Goal: Task Accomplishment & Management: Use online tool/utility

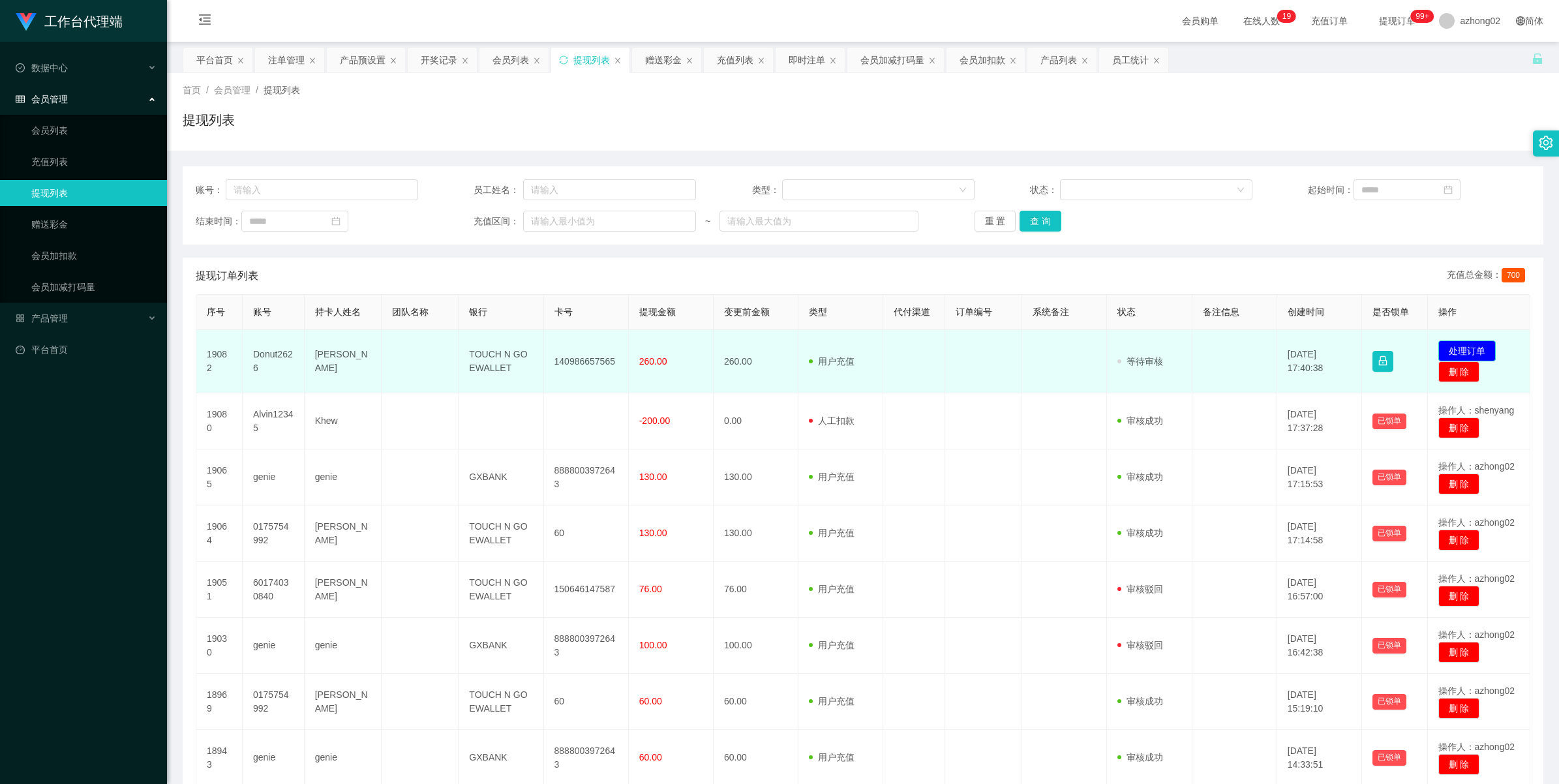
click at [1462, 347] on button "处理订单" at bounding box center [1467, 350] width 57 height 21
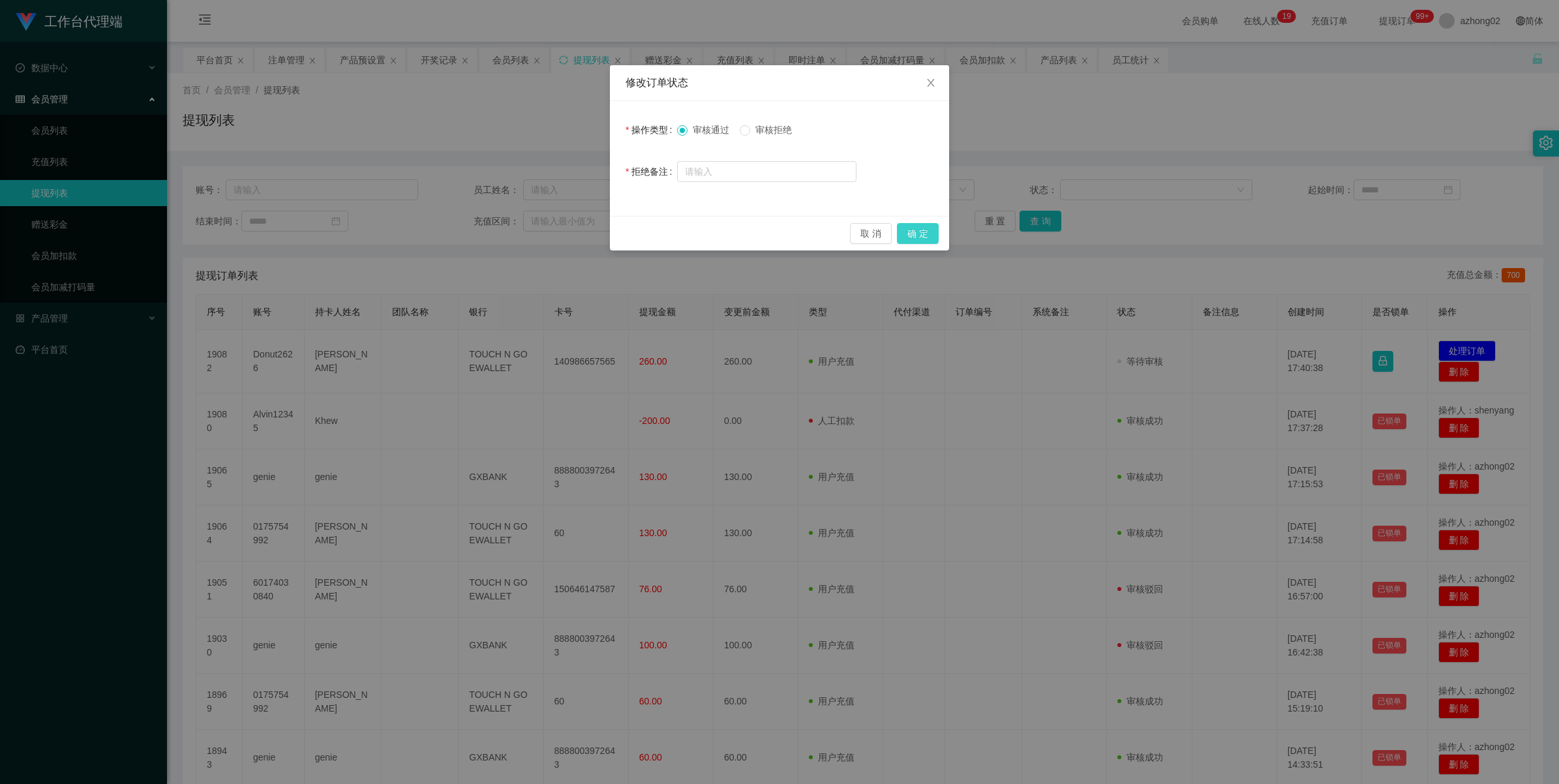
click at [911, 229] on button "确 定" at bounding box center [917, 233] width 42 height 21
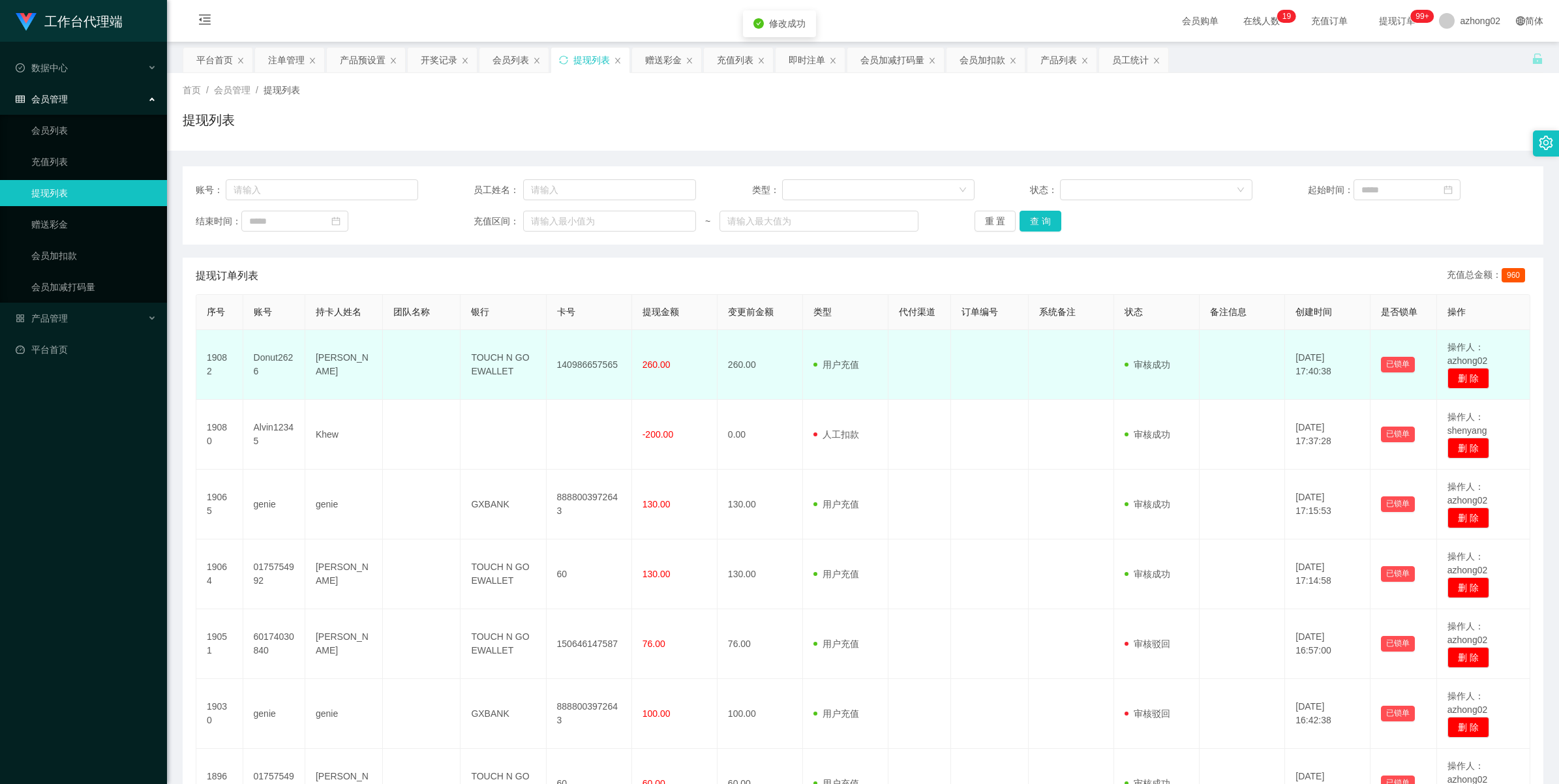
click at [594, 364] on td "140986657565" at bounding box center [588, 364] width 85 height 70
copy td "140986657565"
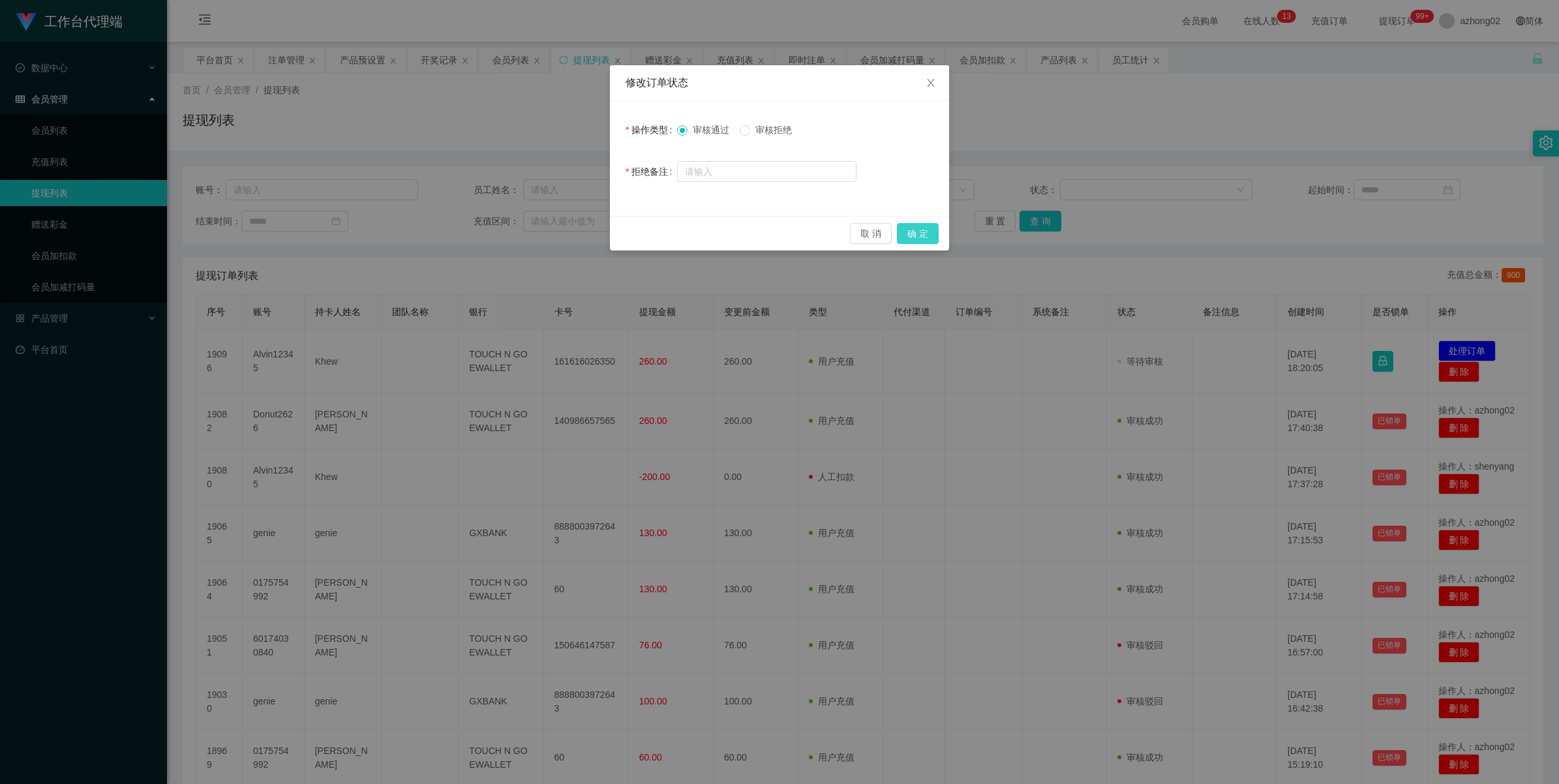
click at [921, 235] on button "确 定" at bounding box center [917, 233] width 42 height 21
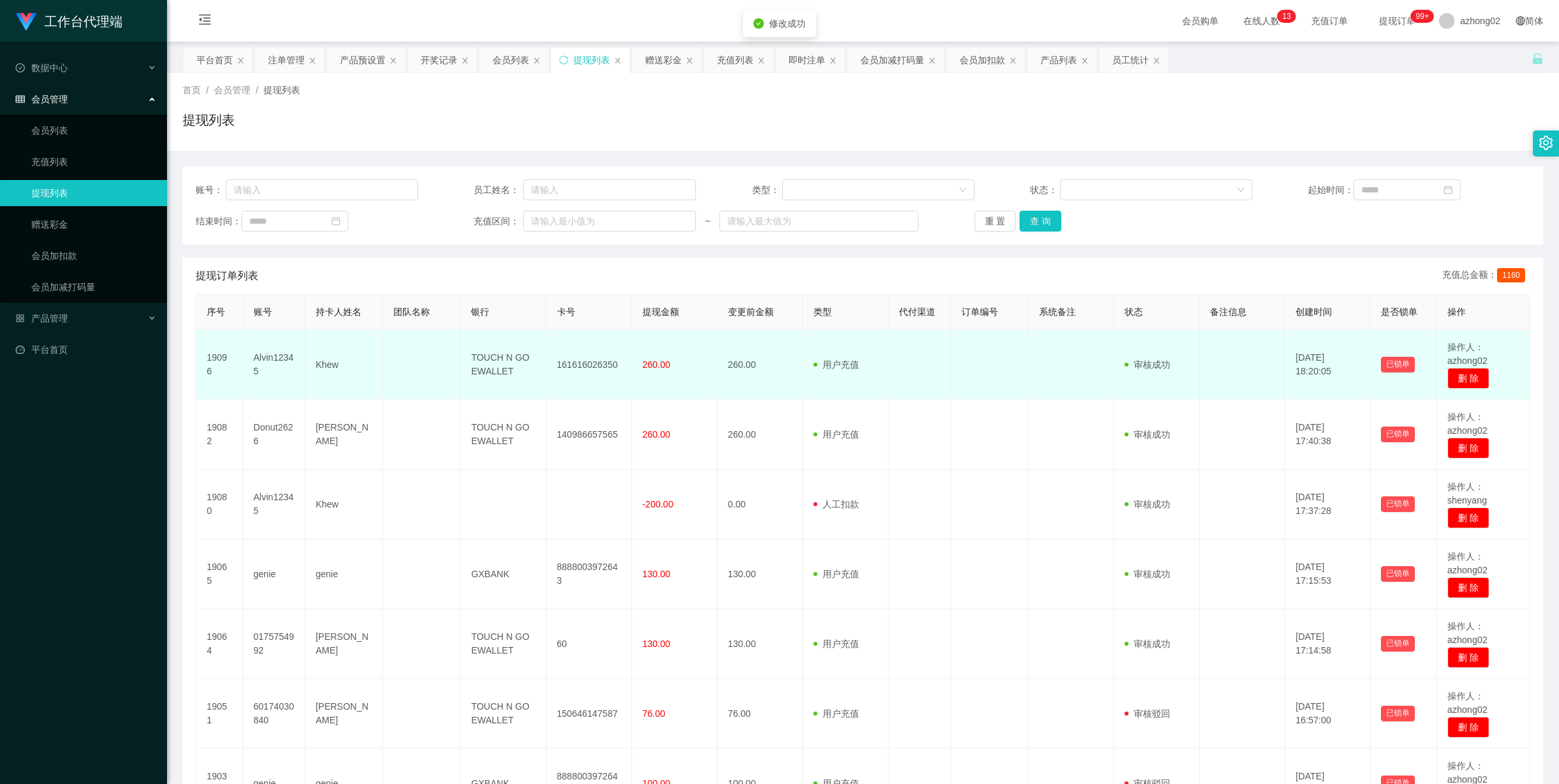
click at [593, 364] on td "161616026350" at bounding box center [588, 364] width 85 height 70
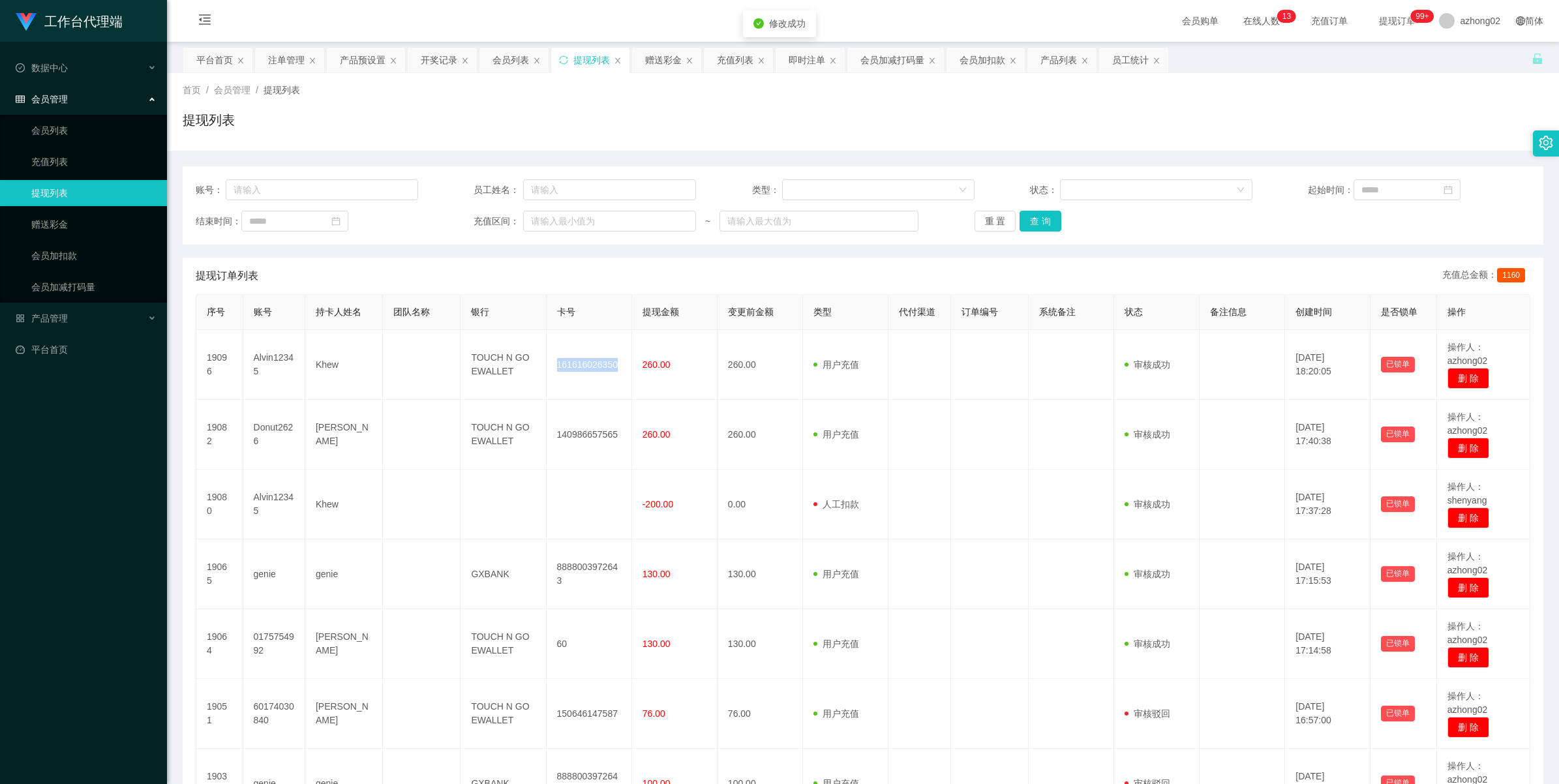
copy td "161616026350"
